Goal: Task Accomplishment & Management: Use online tool/utility

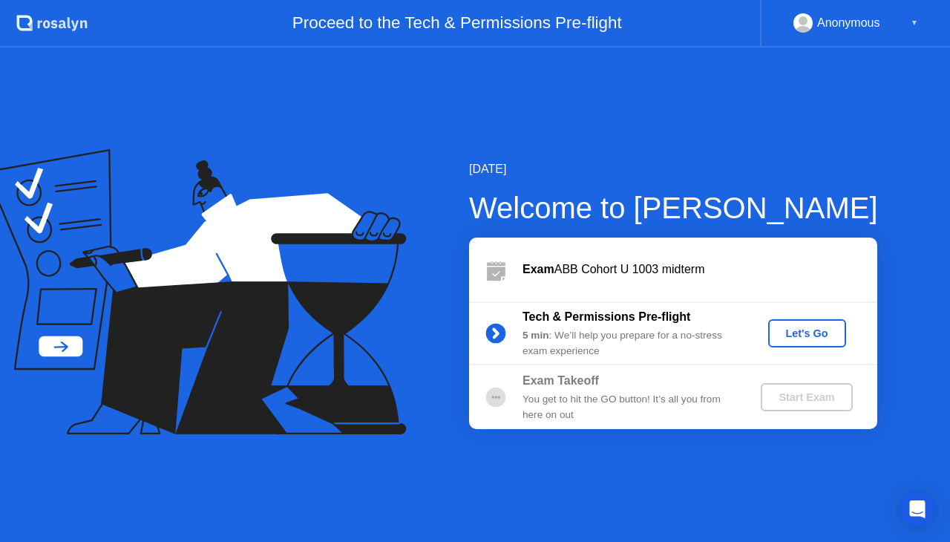
click at [813, 333] on div "Let's Go" at bounding box center [807, 333] width 66 height 12
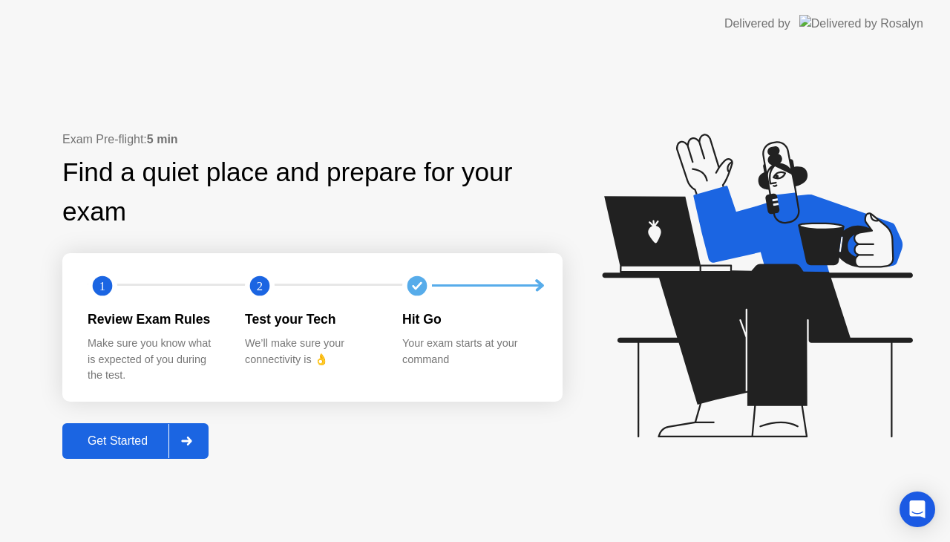
click at [120, 437] on div "Get Started" at bounding box center [118, 440] width 102 height 13
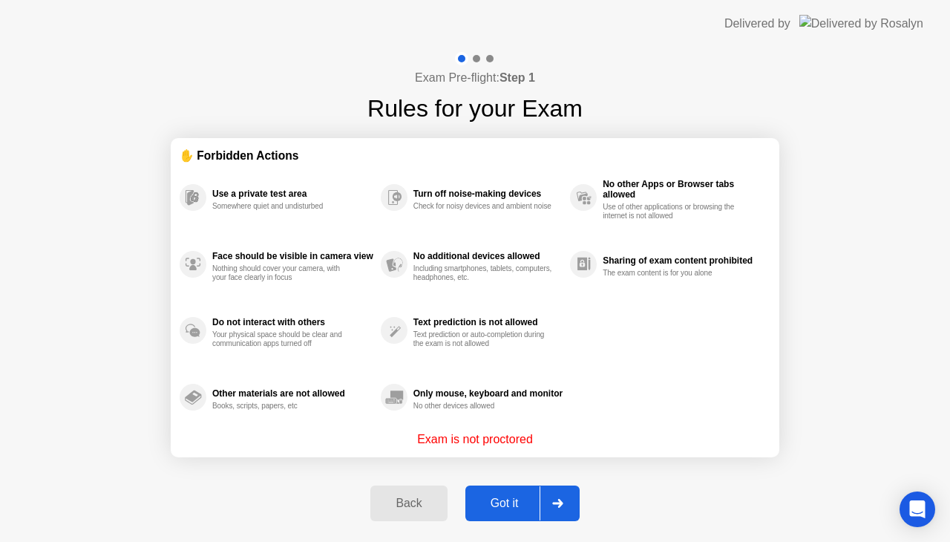
click at [489, 503] on div "Got it" at bounding box center [505, 503] width 70 height 13
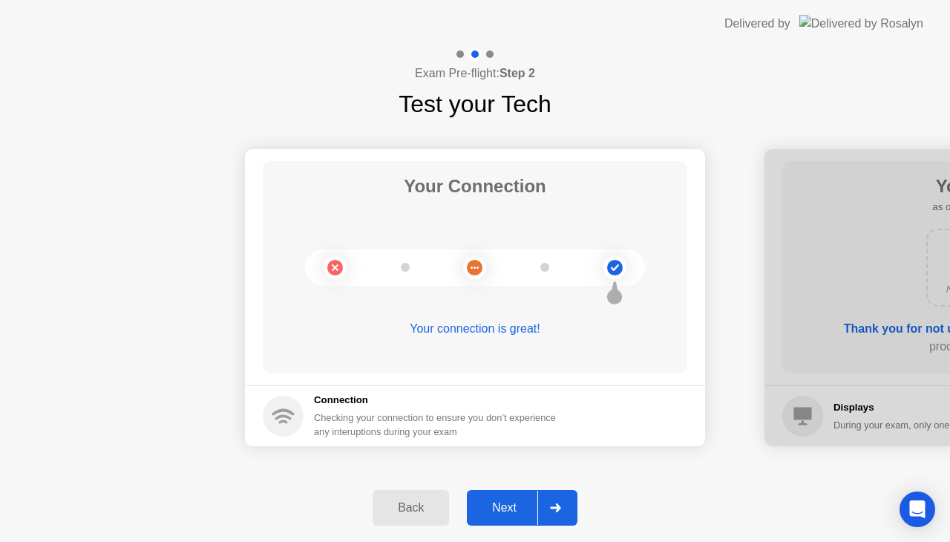
click at [514, 512] on div "Next" at bounding box center [504, 507] width 66 height 13
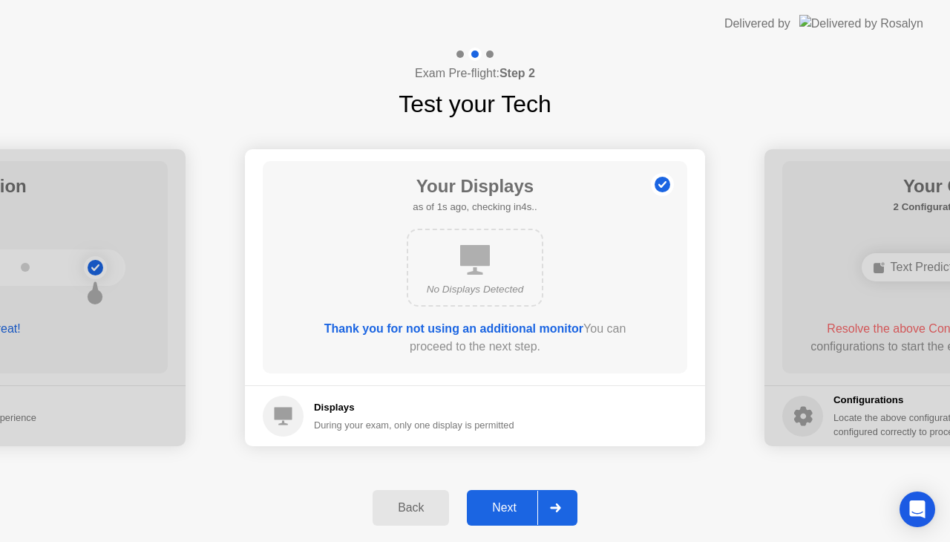
click at [514, 512] on div "Next" at bounding box center [504, 507] width 66 height 13
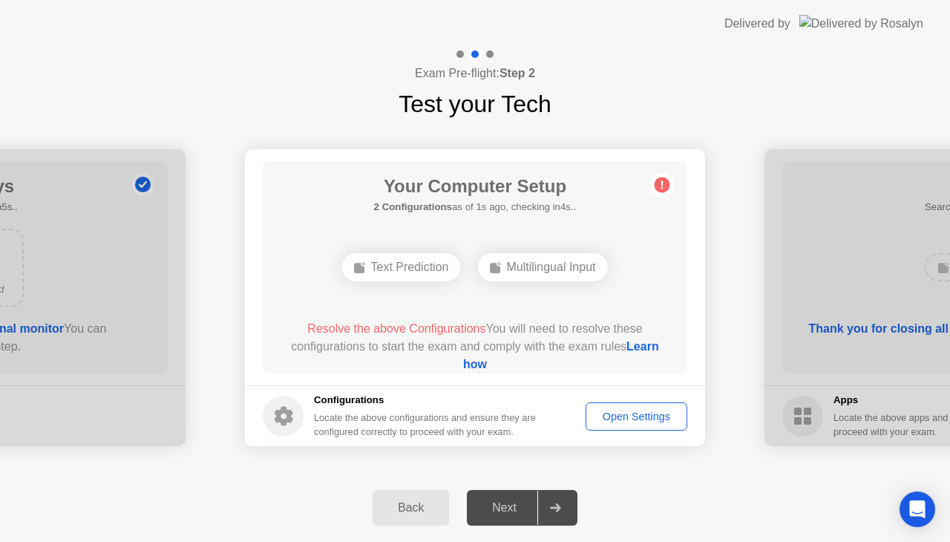
click at [558, 509] on icon at bounding box center [555, 507] width 10 height 9
click at [517, 507] on div "Next" at bounding box center [504, 507] width 66 height 13
click at [445, 333] on span "Resolve the above Configurations" at bounding box center [396, 328] width 178 height 13
click at [414, 512] on div "Back" at bounding box center [411, 507] width 68 height 13
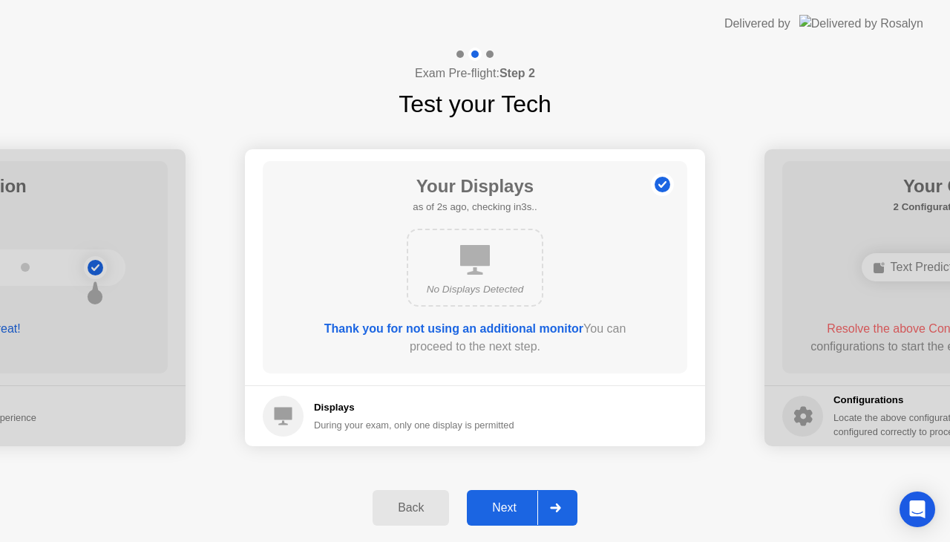
click at [508, 508] on div "Next" at bounding box center [504, 507] width 66 height 13
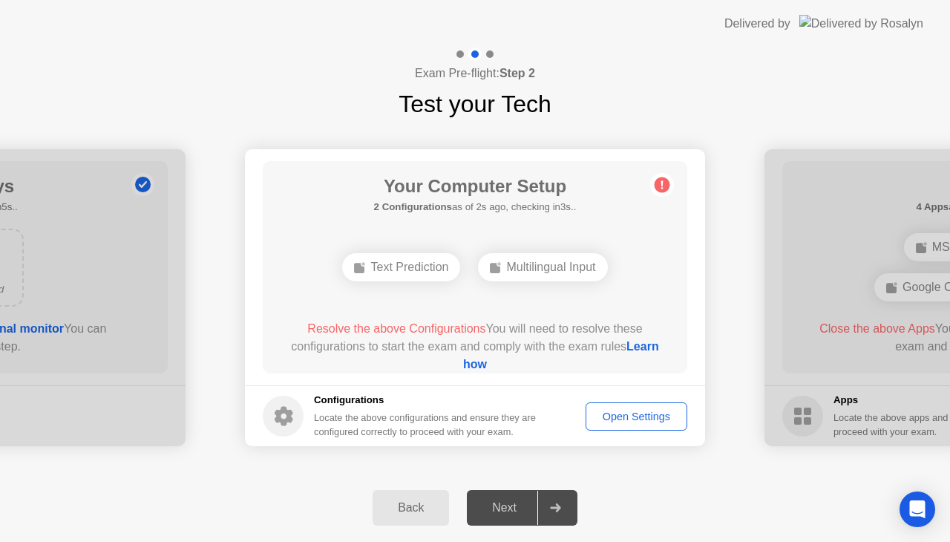
click at [612, 422] on div "Open Settings" at bounding box center [636, 417] width 91 height 12
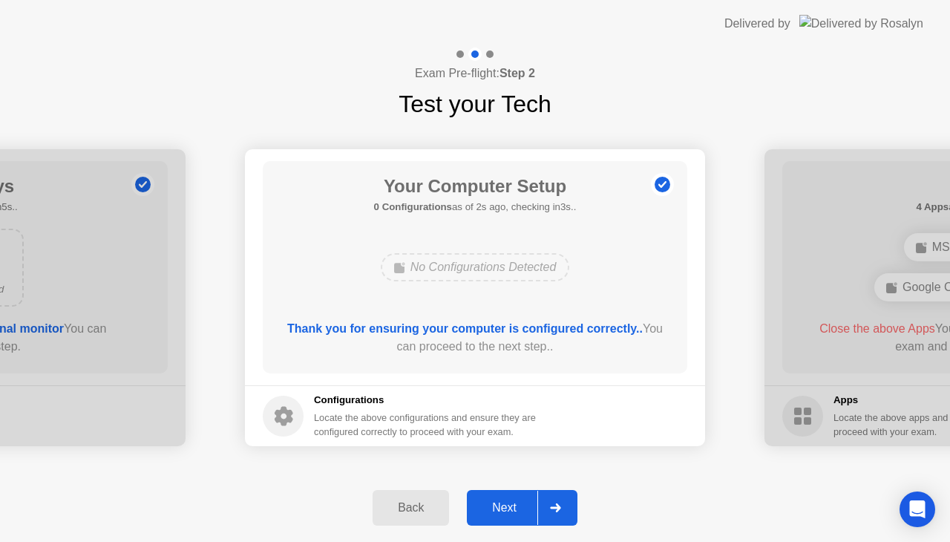
click at [517, 493] on button "Next" at bounding box center [522, 508] width 111 height 36
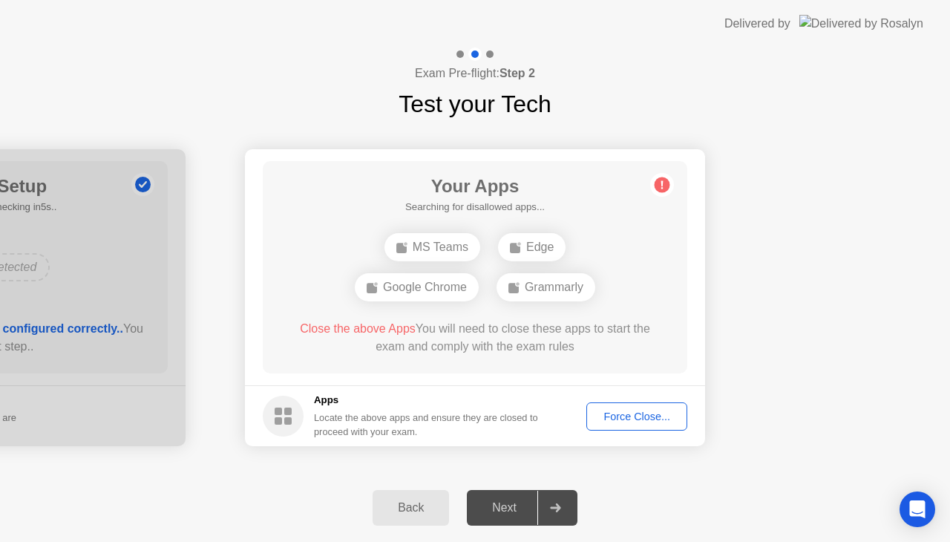
click at [511, 503] on div "Next" at bounding box center [504, 507] width 66 height 13
click at [612, 422] on div "Force Close..." at bounding box center [637, 417] width 91 height 12
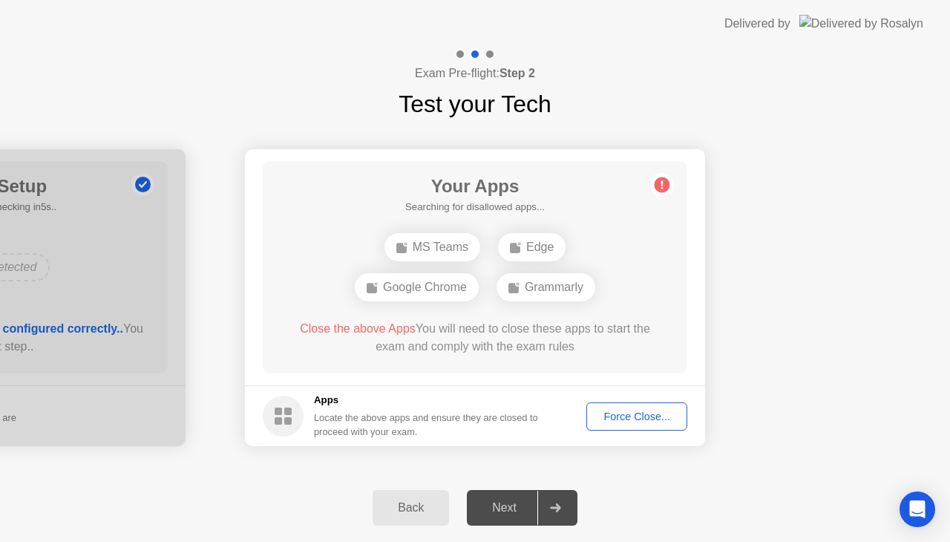
click at [615, 416] on div "Force Close..." at bounding box center [637, 417] width 91 height 12
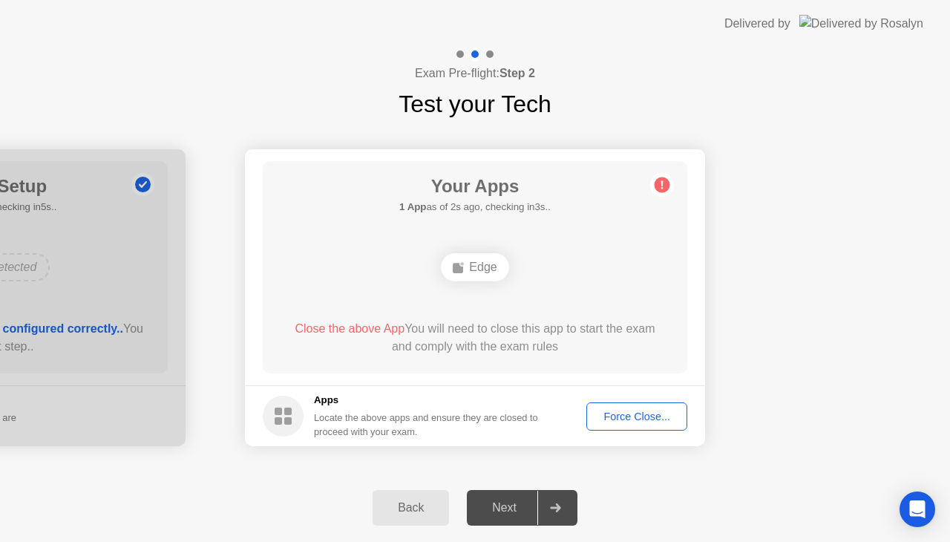
click at [374, 327] on span "Close the above App" at bounding box center [350, 328] width 110 height 13
click at [635, 420] on div "Force Close..." at bounding box center [637, 417] width 91 height 12
click at [643, 411] on div "Force Close..." at bounding box center [637, 417] width 91 height 12
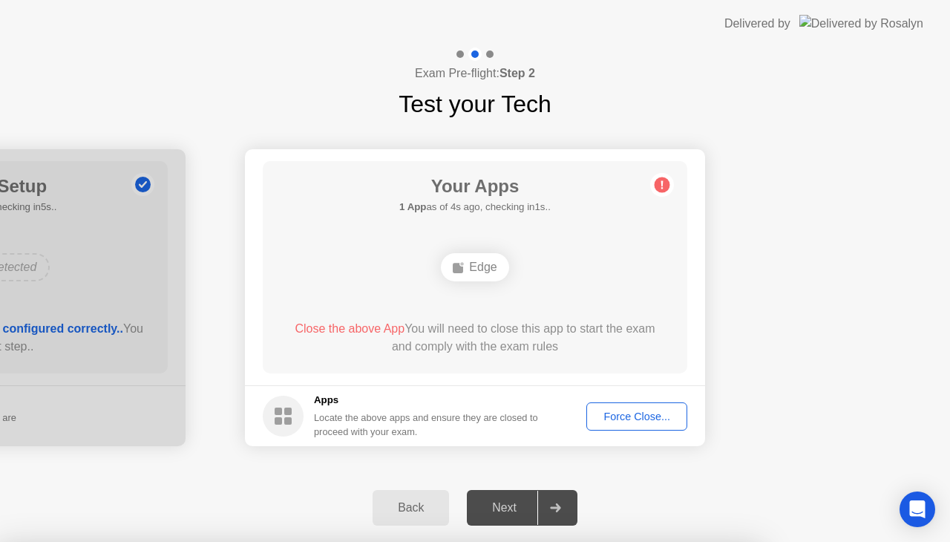
click at [379, 324] on span "Close the above App" at bounding box center [350, 328] width 110 height 13
click at [513, 504] on div "Next" at bounding box center [504, 507] width 66 height 13
click at [566, 508] on div at bounding box center [555, 508] width 36 height 34
click at [629, 413] on div "Force Close..." at bounding box center [637, 417] width 91 height 12
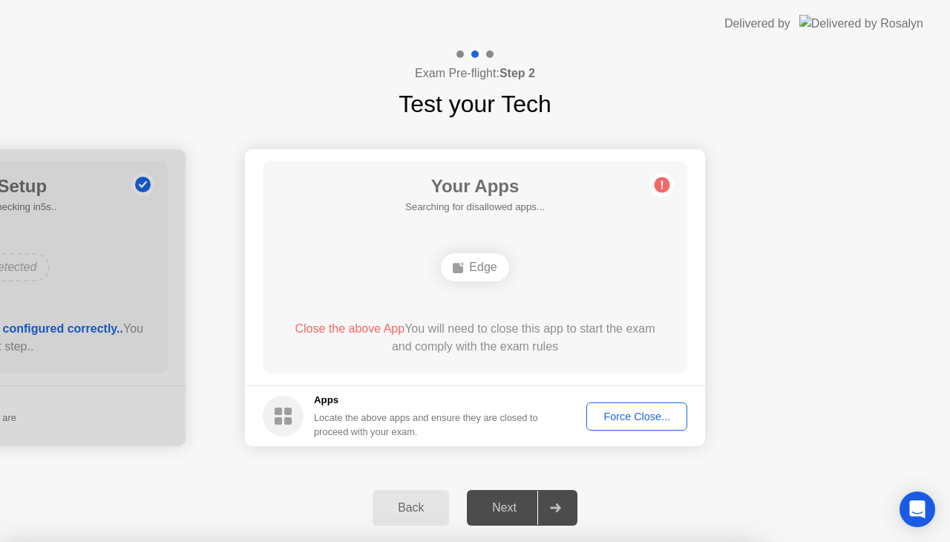
click at [640, 413] on div "Force Close..." at bounding box center [637, 417] width 91 height 12
click at [558, 499] on div at bounding box center [555, 508] width 36 height 34
click at [627, 417] on div "Force Close..." at bounding box center [637, 417] width 91 height 12
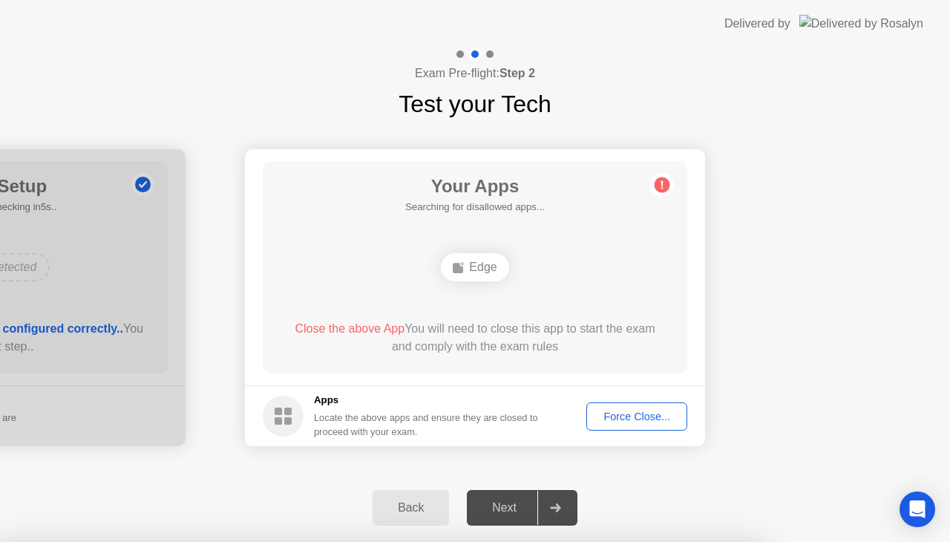
click at [630, 418] on div "Force Close..." at bounding box center [637, 417] width 91 height 12
click at [475, 271] on div "Edge" at bounding box center [475, 267] width 68 height 28
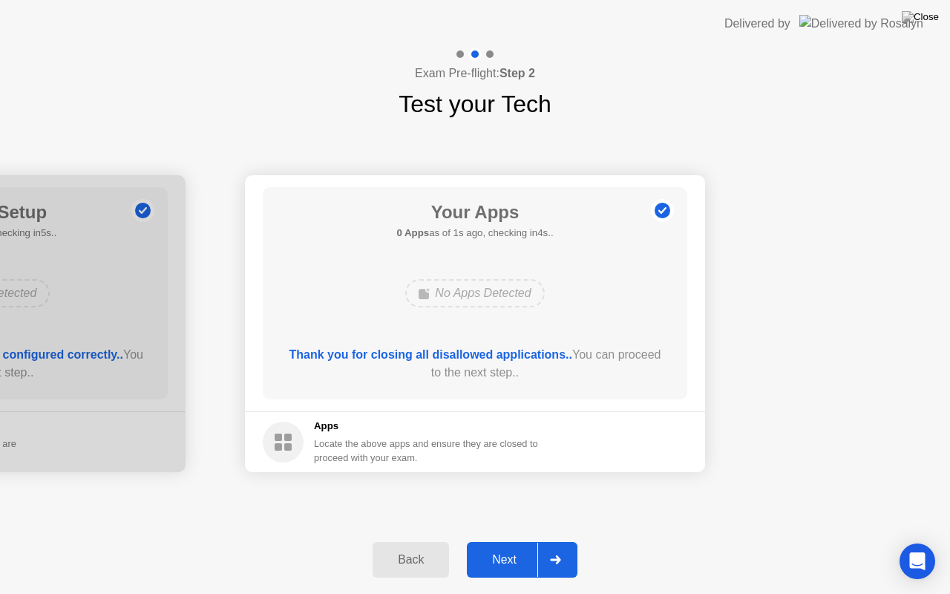
click at [500, 541] on div "Next" at bounding box center [504, 559] width 66 height 13
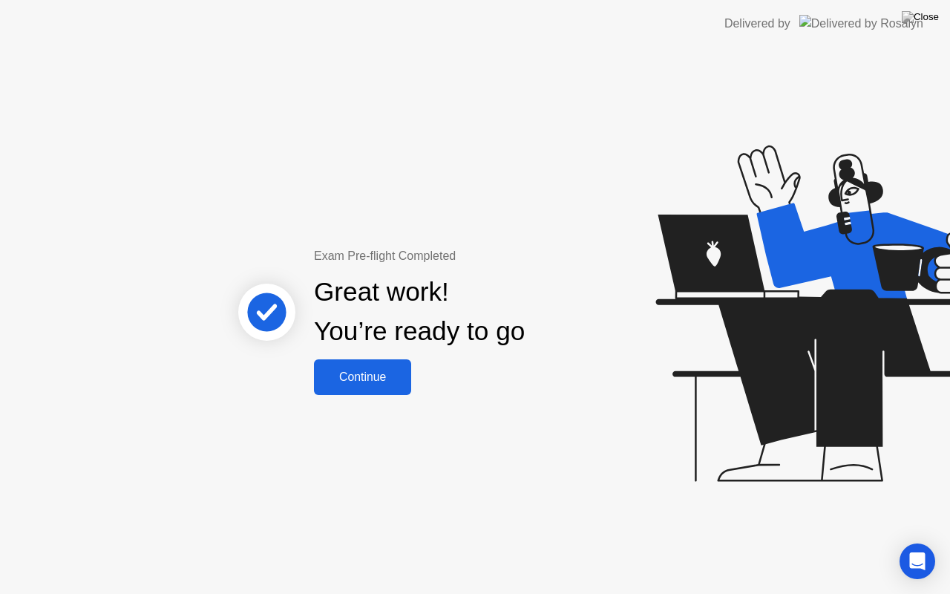
click at [374, 375] on div "Continue" at bounding box center [362, 376] width 88 height 13
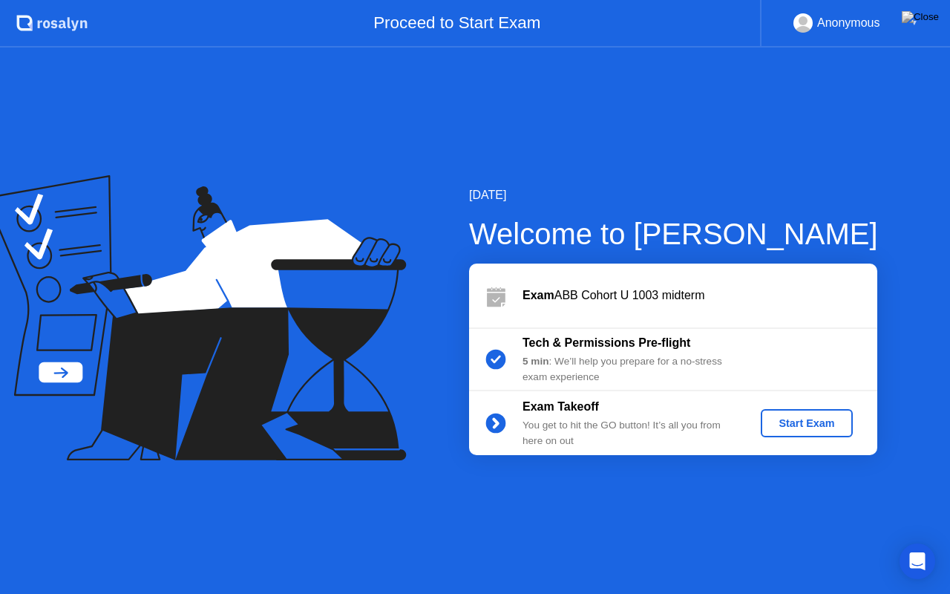
click at [789, 422] on div "Start Exam" at bounding box center [806, 423] width 79 height 12
